Goal: Navigation & Orientation: Find specific page/section

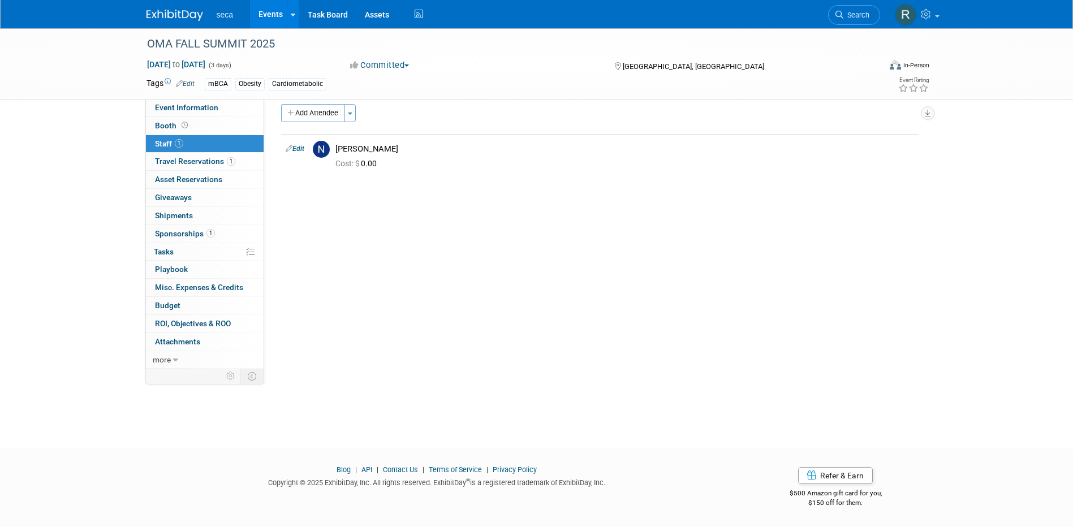
click at [274, 10] on link "Events" at bounding box center [270, 14] width 41 height 28
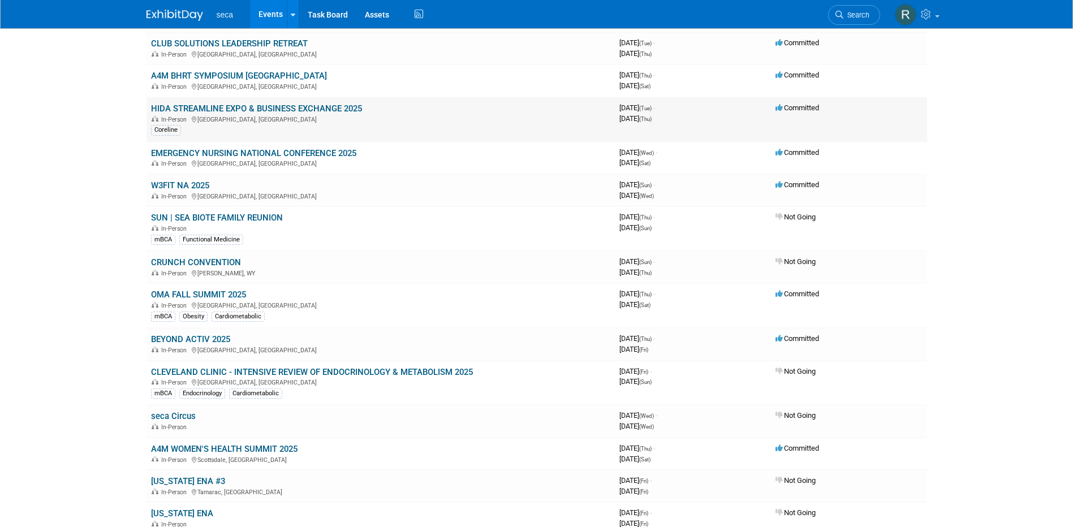
scroll to position [339, 0]
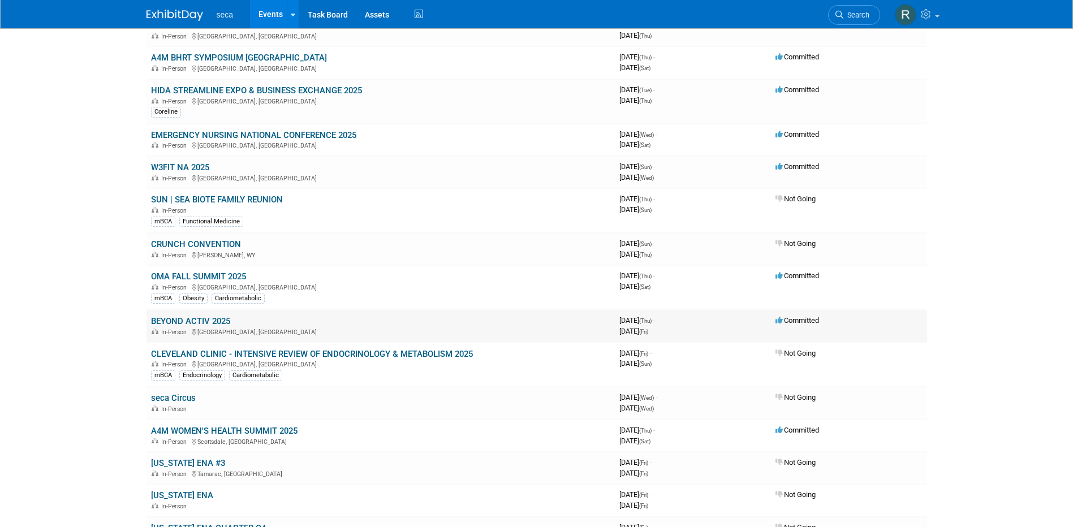
click at [193, 319] on link "BEYOND ACTIV 2025" at bounding box center [190, 321] width 79 height 10
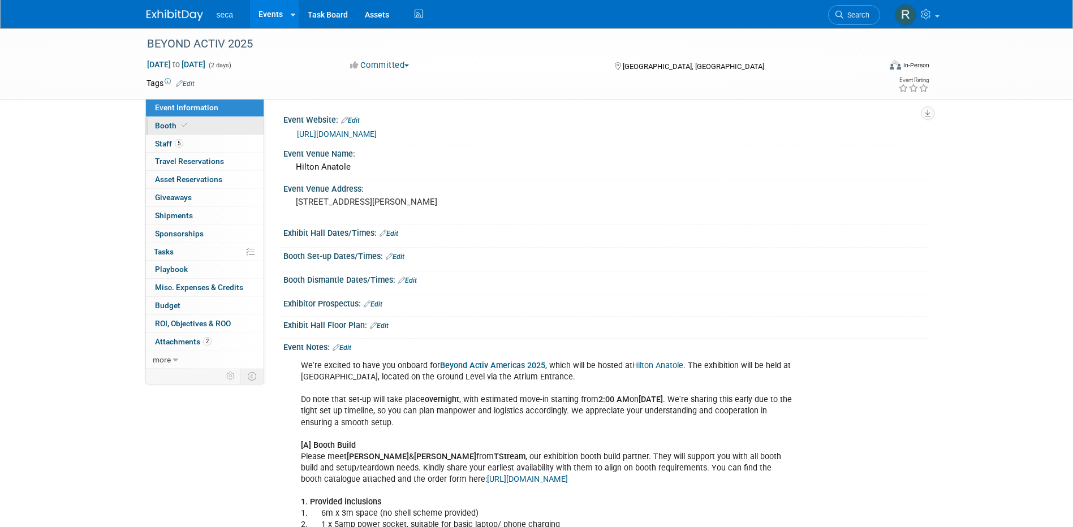
click at [176, 129] on span "Booth" at bounding box center [172, 125] width 35 height 9
